Goal: Information Seeking & Learning: Learn about a topic

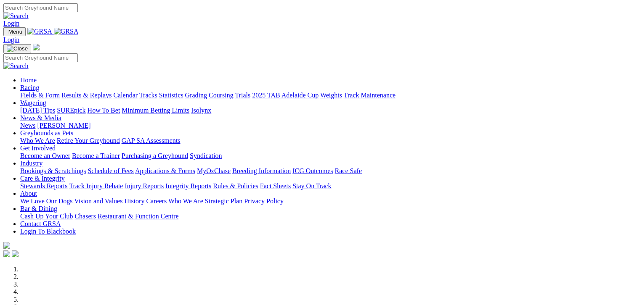
click at [24, 92] on link "Fields & Form" at bounding box center [40, 95] width 40 height 7
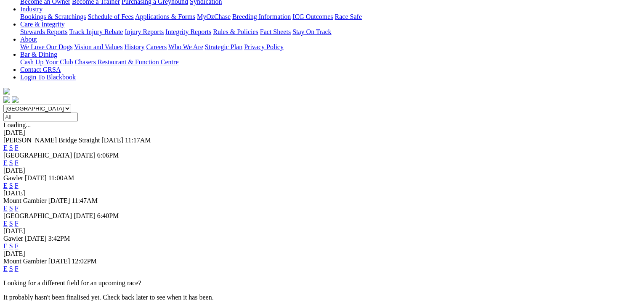
scroll to position [220, 0]
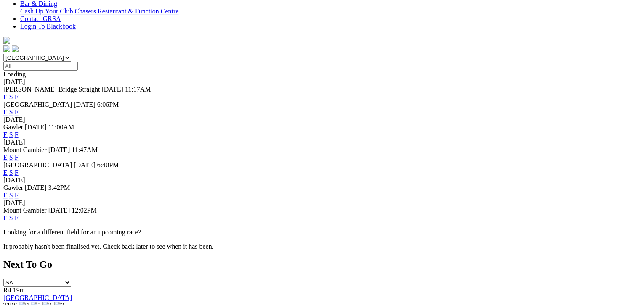
click at [19, 214] on link "F" at bounding box center [17, 217] width 4 height 7
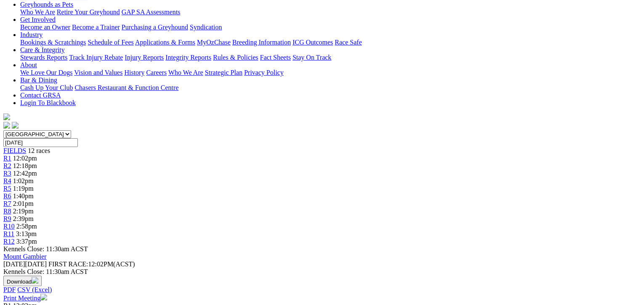
scroll to position [158, 0]
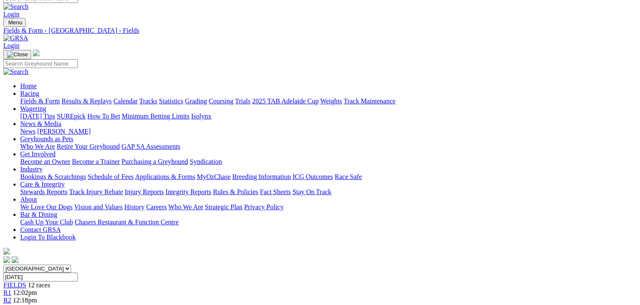
scroll to position [21, 0]
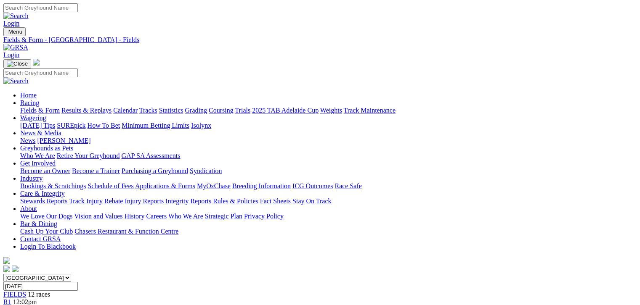
scroll to position [20, 0]
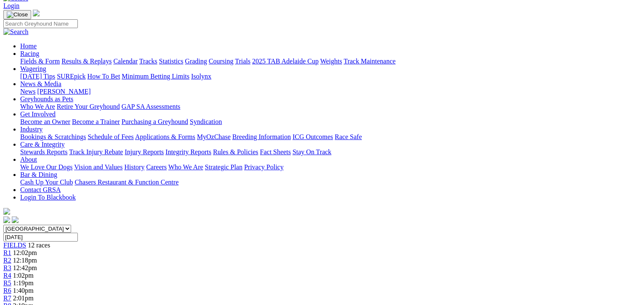
scroll to position [52, 0]
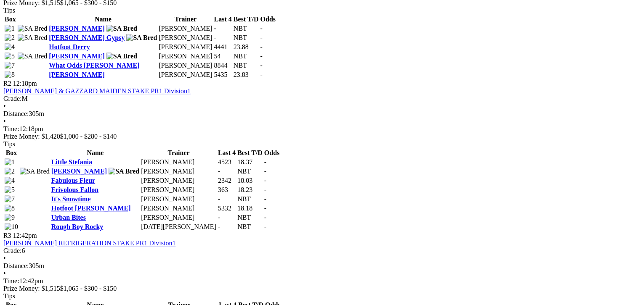
scroll to position [526, 0]
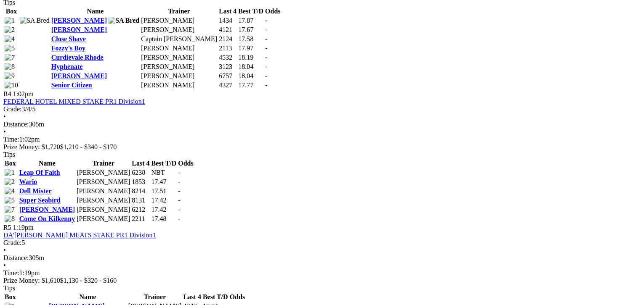
scroll to position [788, 0]
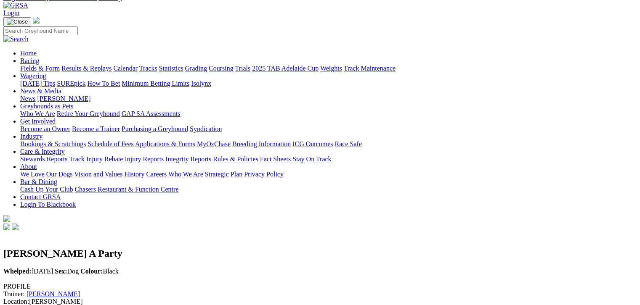
scroll to position [52, 0]
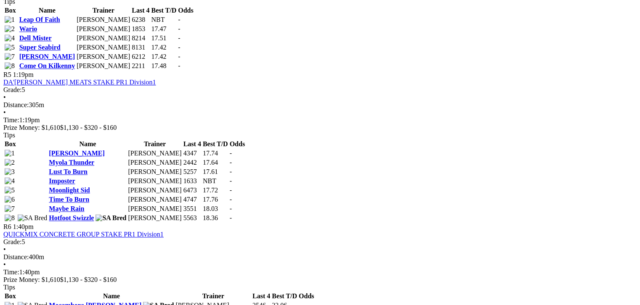
scroll to position [957, 0]
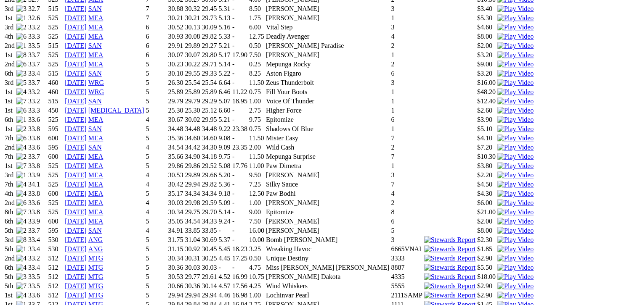
scroll to position [641, 0]
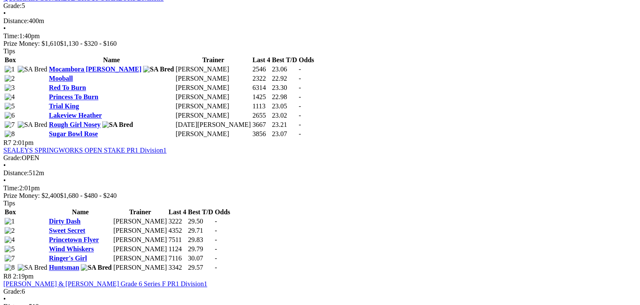
scroll to position [1198, 0]
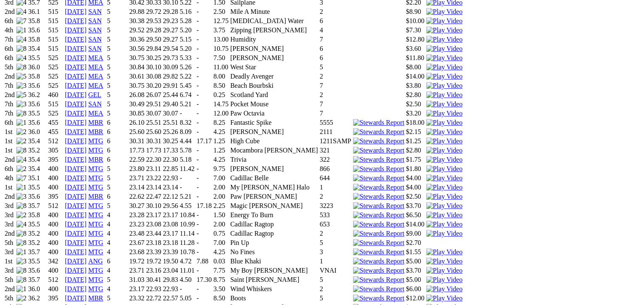
scroll to position [694, 0]
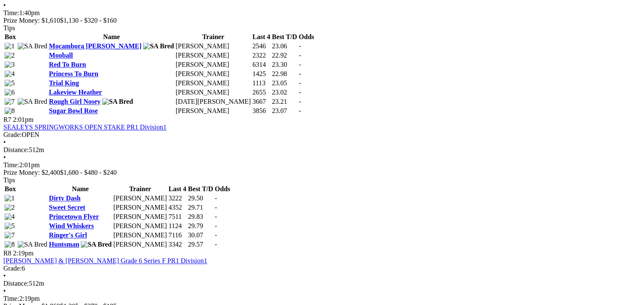
scroll to position [1209, 0]
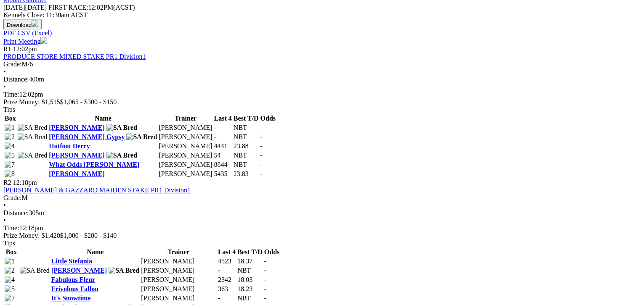
scroll to position [473, 0]
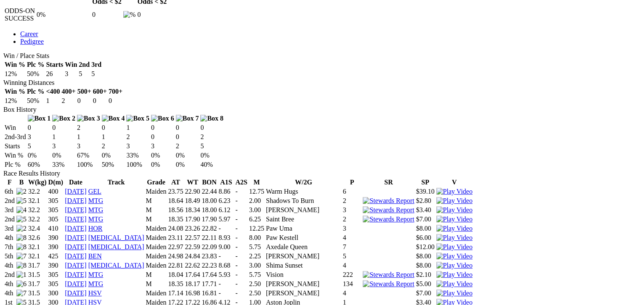
scroll to position [441, 0]
